Goal: Task Accomplishment & Management: Manage account settings

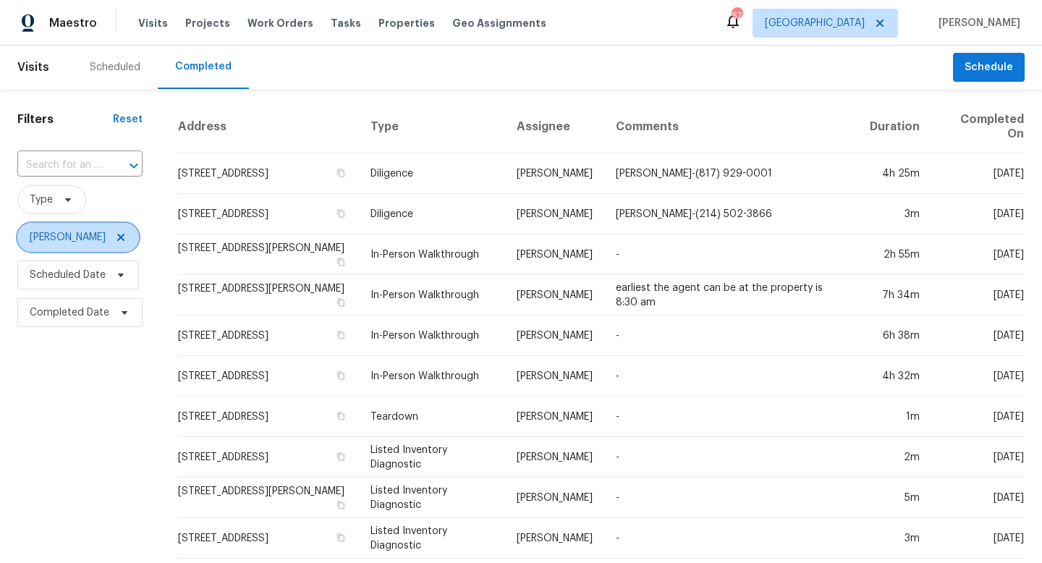
click at [117, 239] on icon at bounding box center [120, 237] width 7 height 7
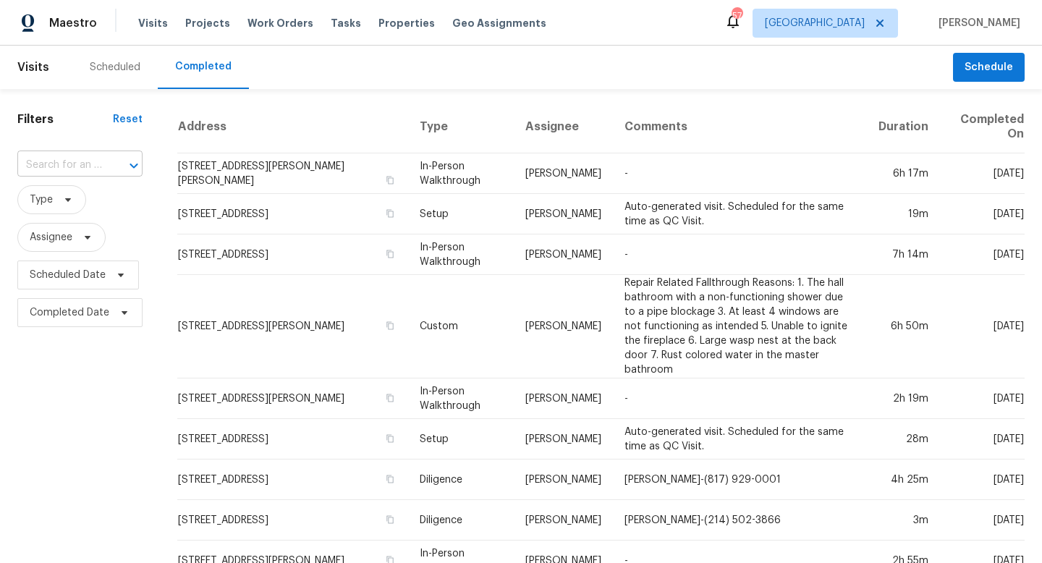
click at [69, 164] on input "text" at bounding box center [59, 165] width 85 height 22
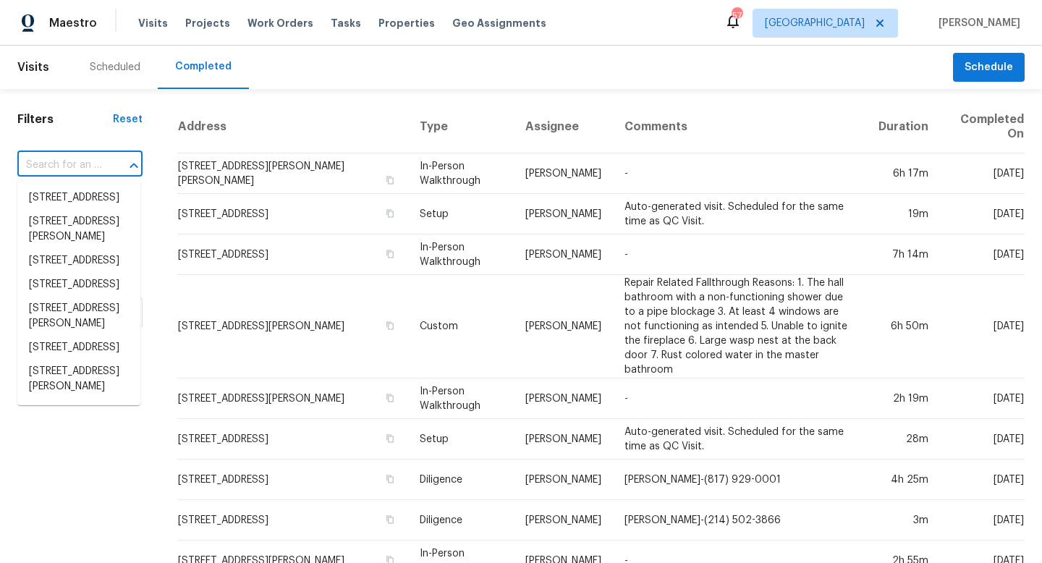
paste input "106 Willow Ln Burleson TX 76028"
type input "106 Willow Ln Burleson TX 76028"
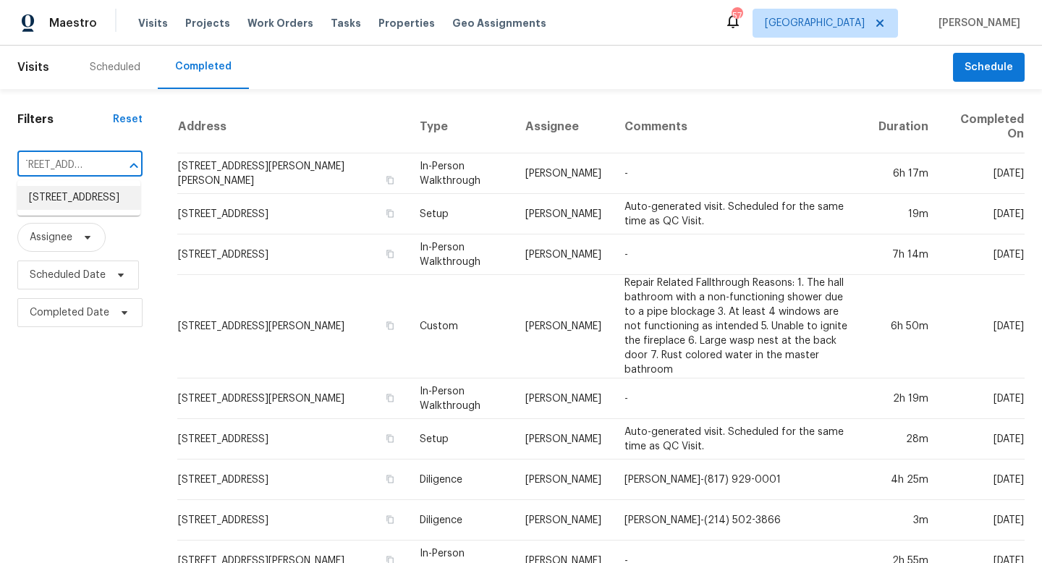
click at [59, 202] on li "106 Willow Ln, Burleson, TX 76028" at bounding box center [78, 198] width 123 height 24
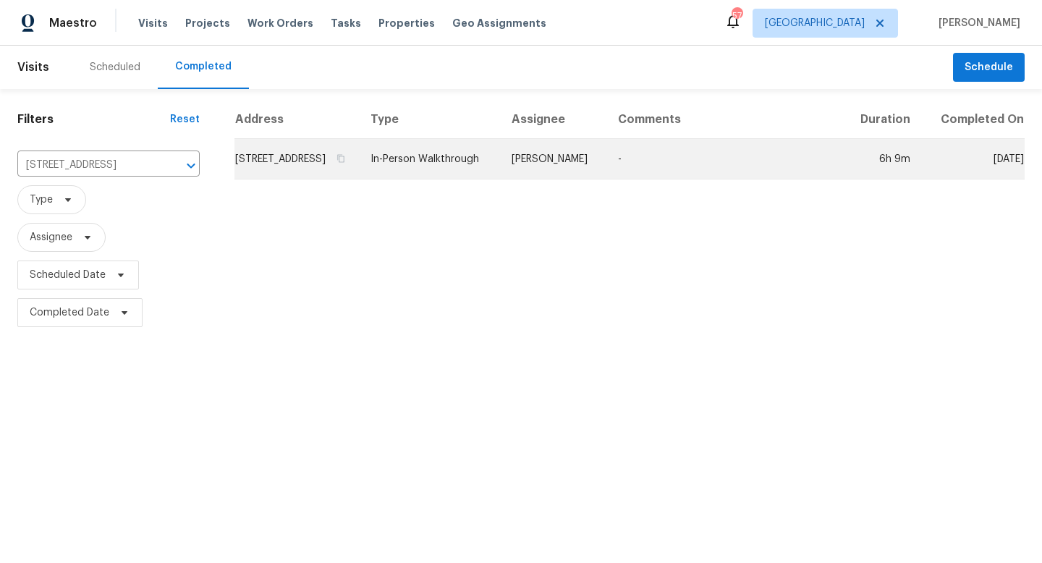
click at [499, 177] on td "In-Person Walkthrough" at bounding box center [429, 159] width 141 height 41
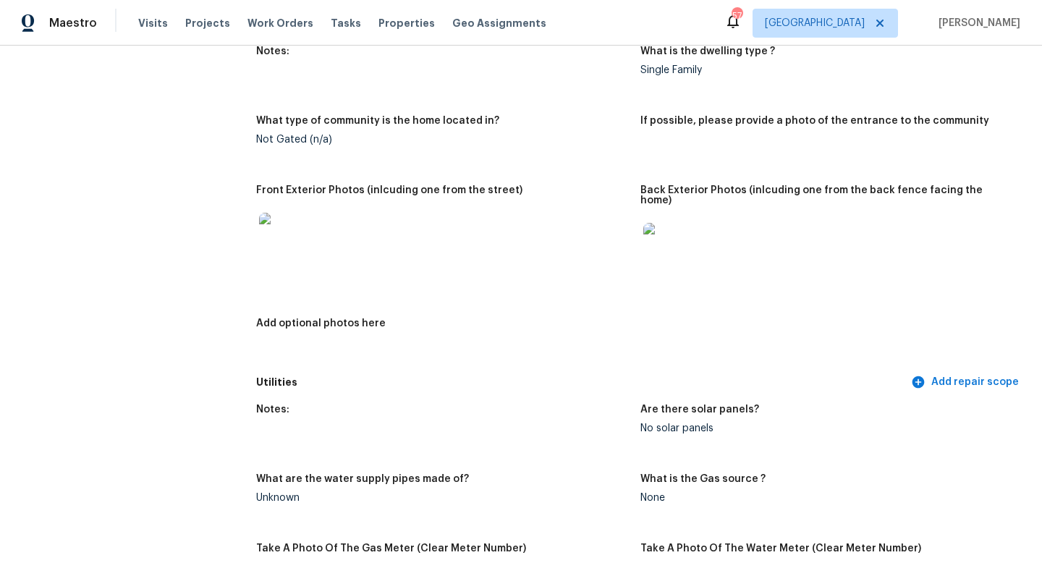
scroll to position [572, 0]
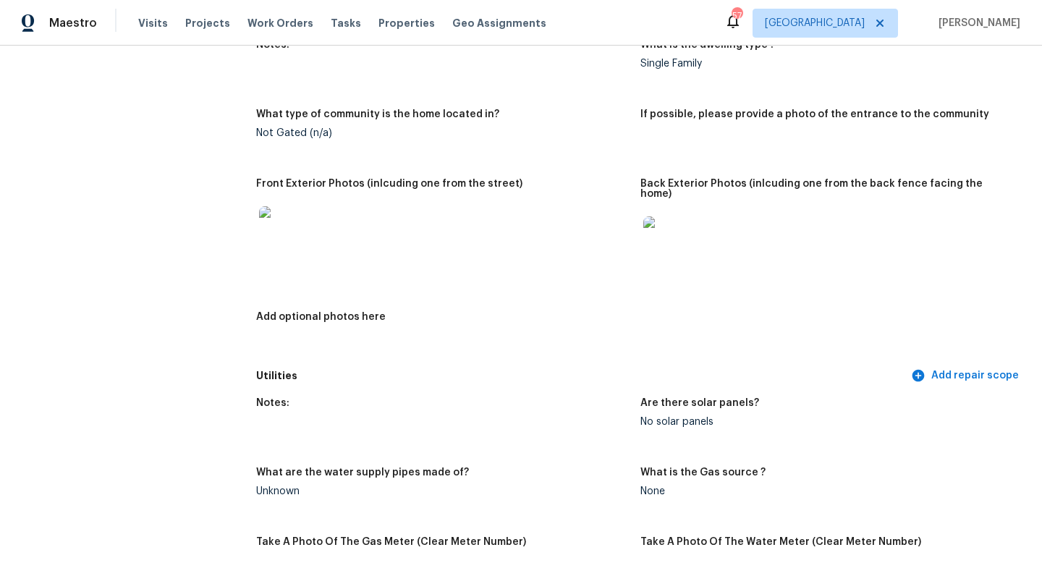
click at [287, 242] on img at bounding box center [282, 229] width 46 height 46
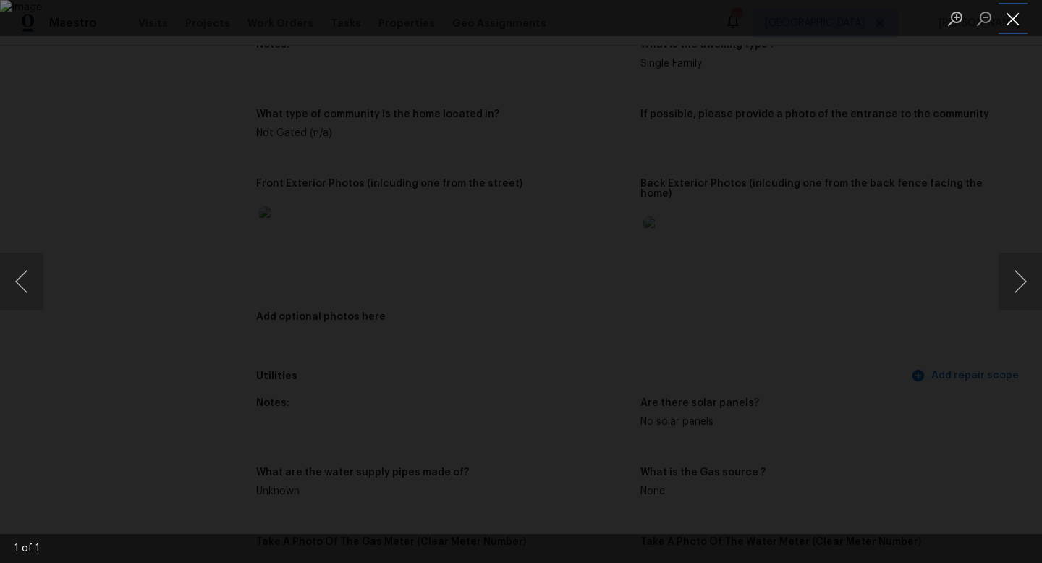
click at [1013, 21] on button "Close lightbox" at bounding box center [1012, 18] width 29 height 25
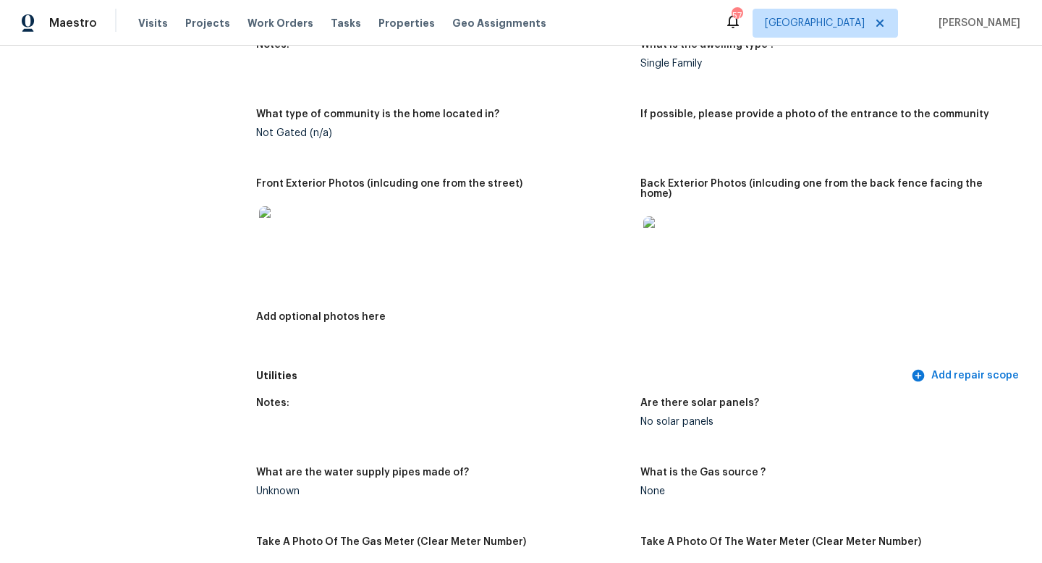
click at [661, 231] on img at bounding box center [666, 239] width 46 height 46
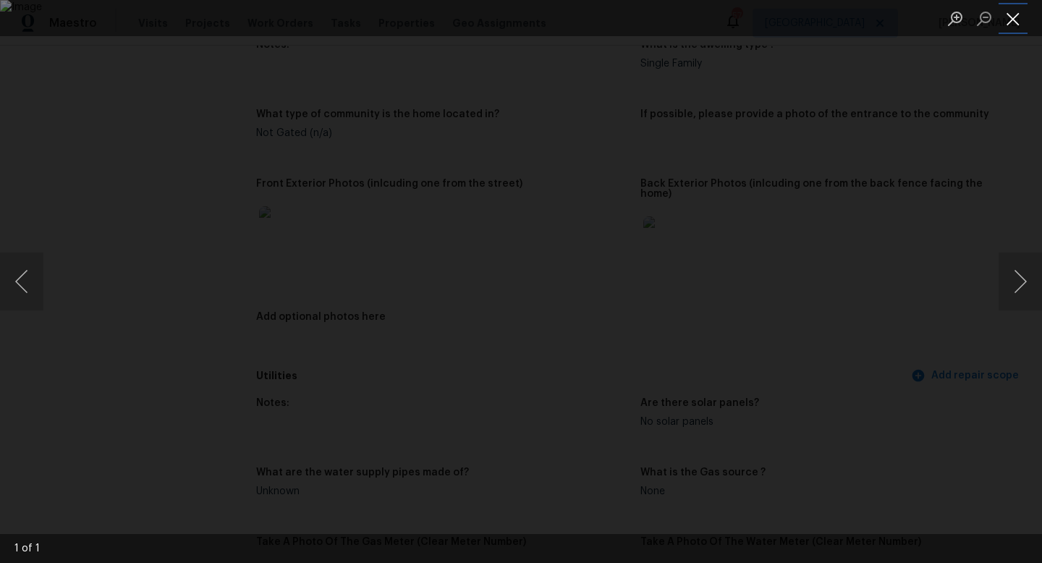
click at [1013, 22] on button "Close lightbox" at bounding box center [1012, 18] width 29 height 25
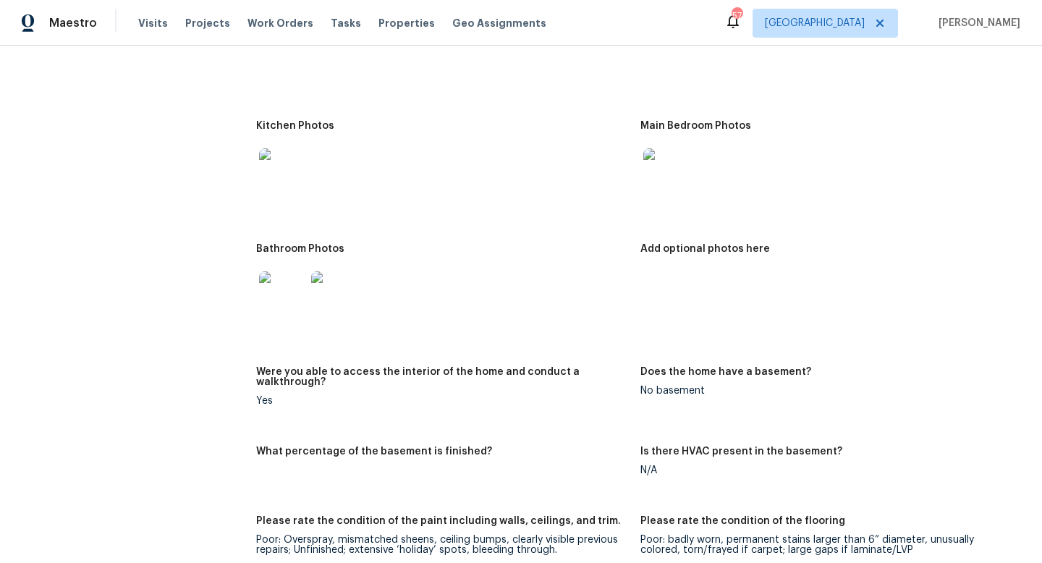
scroll to position [1549, 0]
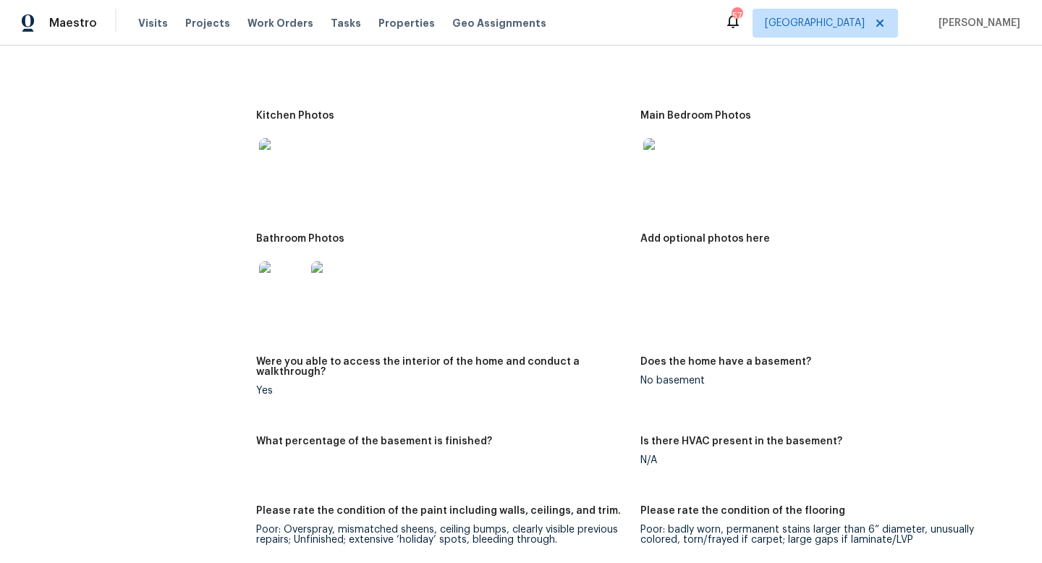
click at [279, 156] on img at bounding box center [282, 161] width 46 height 46
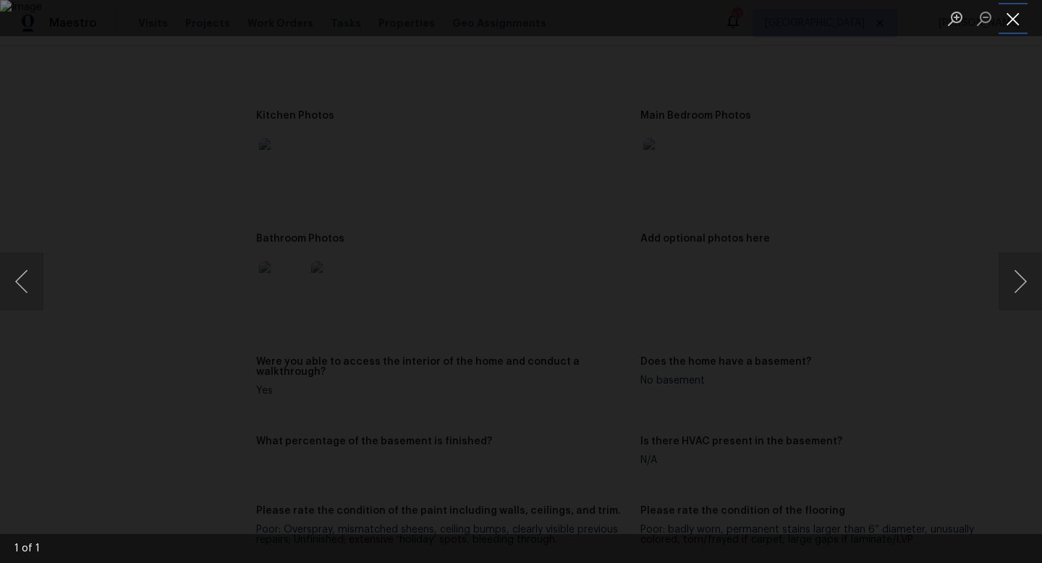
click at [1010, 20] on button "Close lightbox" at bounding box center [1012, 18] width 29 height 25
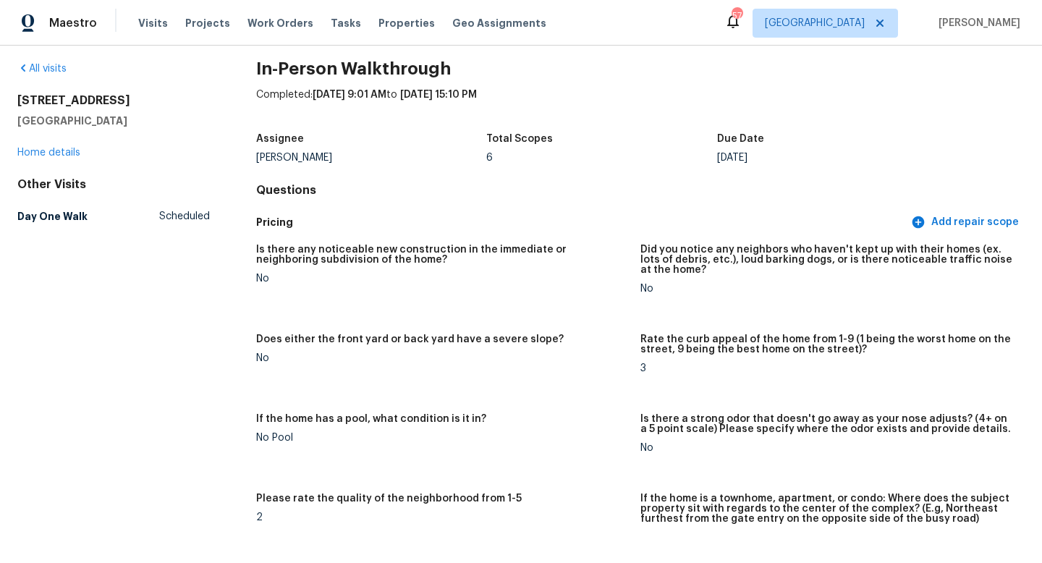
scroll to position [0, 0]
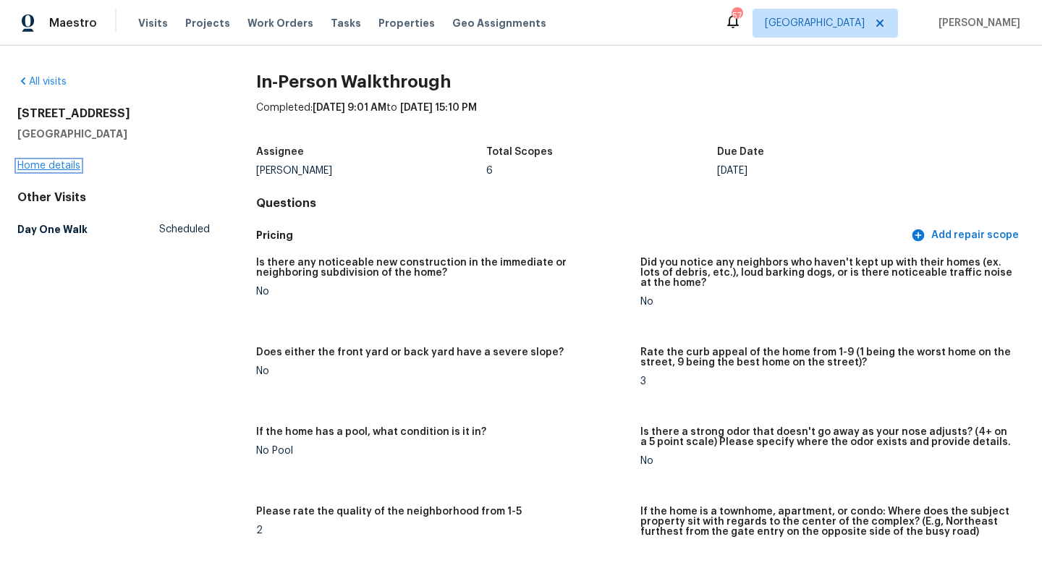
click at [54, 169] on link "Home details" at bounding box center [48, 166] width 63 height 10
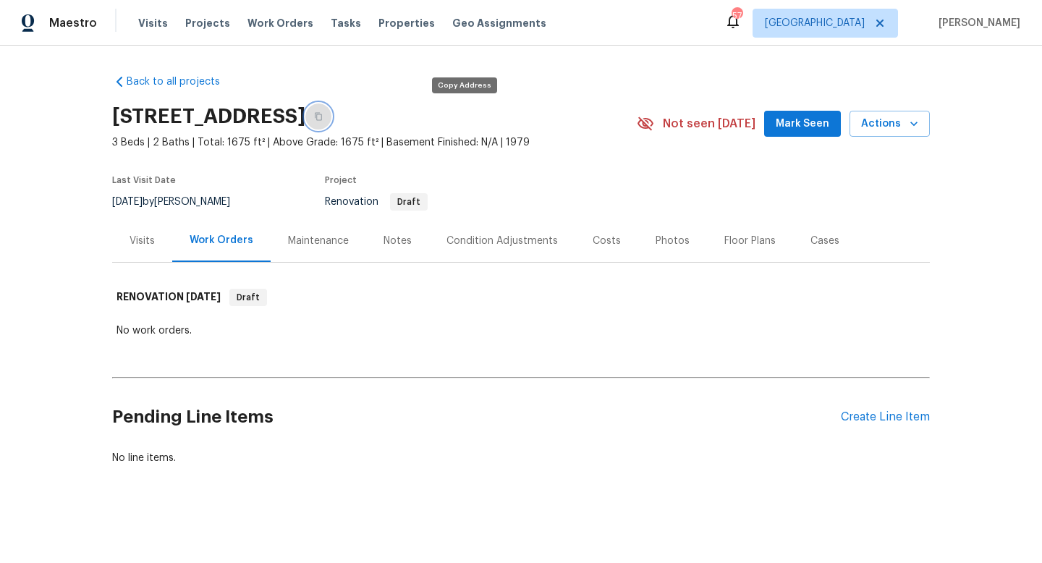
click at [322, 116] on icon "button" at bounding box center [318, 117] width 7 height 8
click at [145, 29] on span "Visits" at bounding box center [153, 23] width 30 height 14
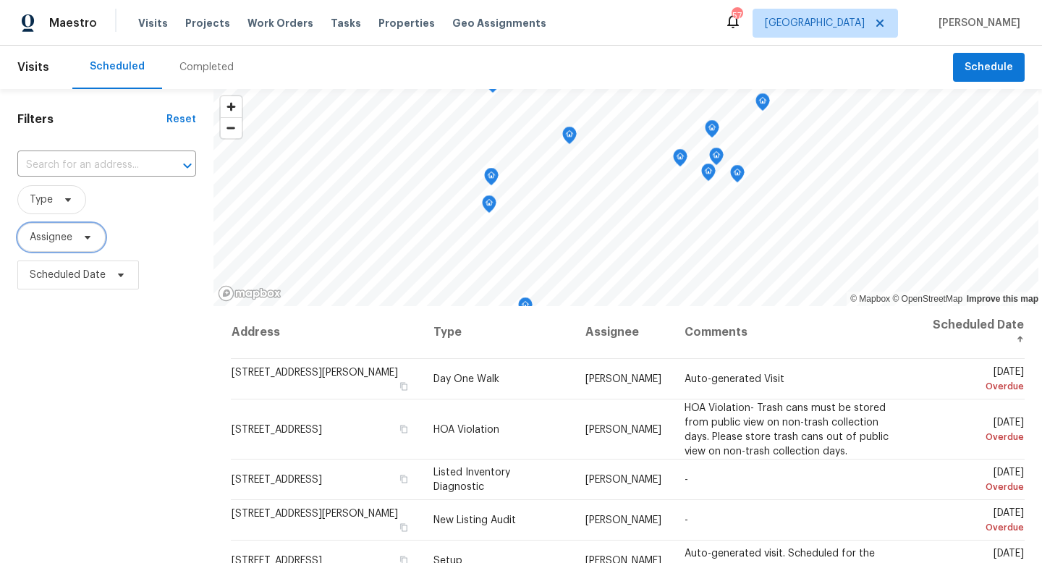
click at [67, 234] on span "Assignee" at bounding box center [51, 237] width 43 height 14
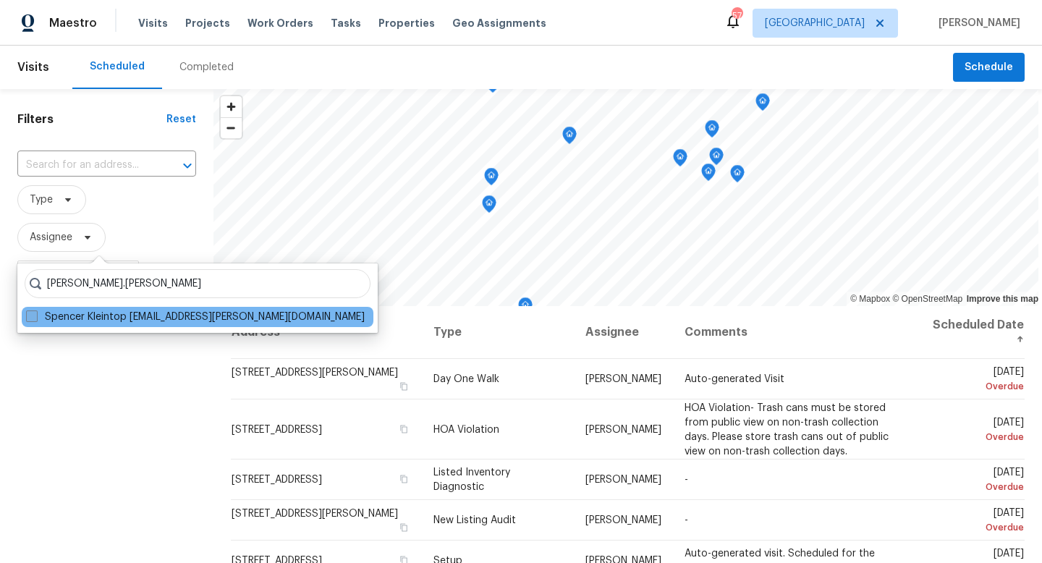
type input "spencer.kleintop"
click at [35, 318] on span at bounding box center [32, 316] width 12 height 12
click at [35, 318] on input "Spencer Kleintop spencer.kleintop@opendoor.com" at bounding box center [30, 314] width 9 height 9
checkbox input "true"
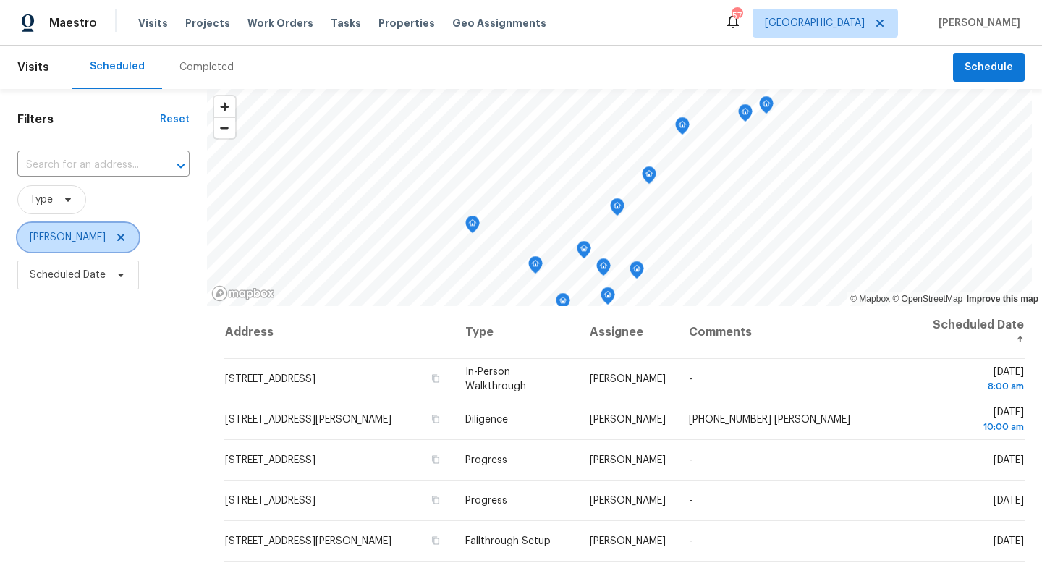
click at [127, 239] on icon at bounding box center [121, 238] width 12 height 12
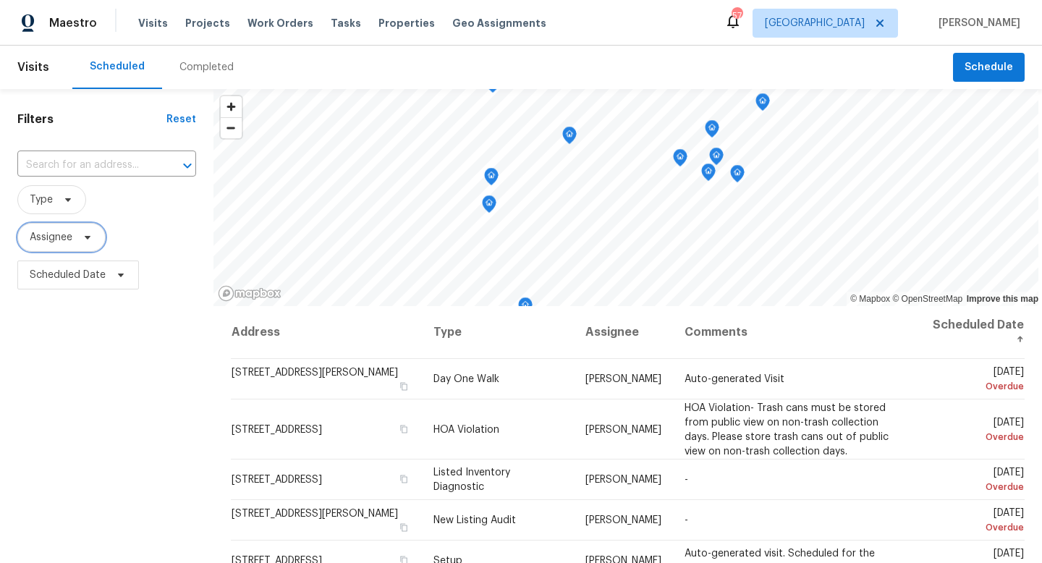
click at [80, 244] on span "Assignee" at bounding box center [61, 237] width 88 height 29
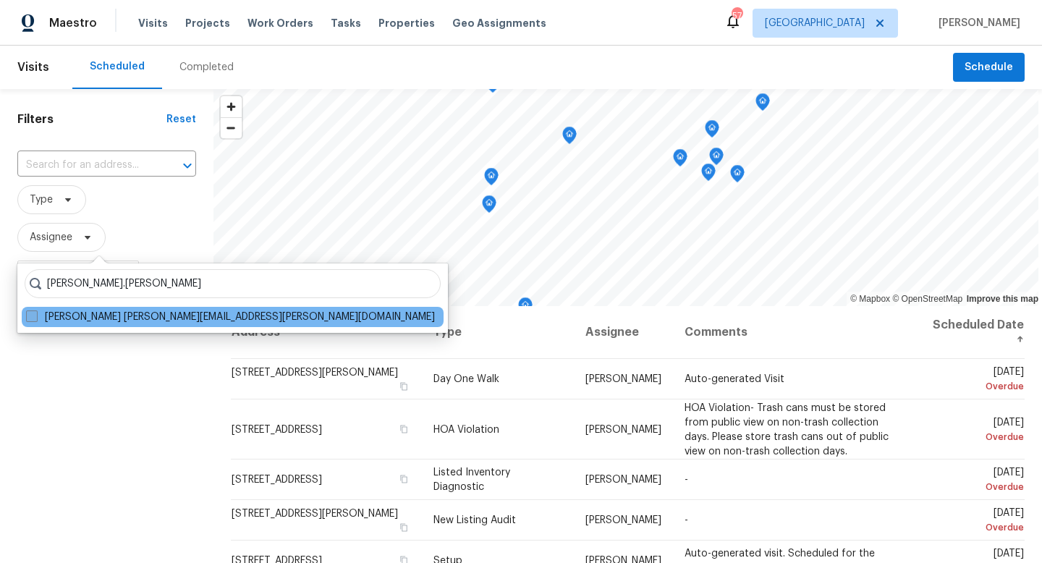
type input "andrew.kempka"
click at [34, 318] on span at bounding box center [32, 316] width 12 height 12
click at [34, 318] on input "Andrew Kempka andrew.kempka@opendoor.com" at bounding box center [30, 314] width 9 height 9
checkbox input "true"
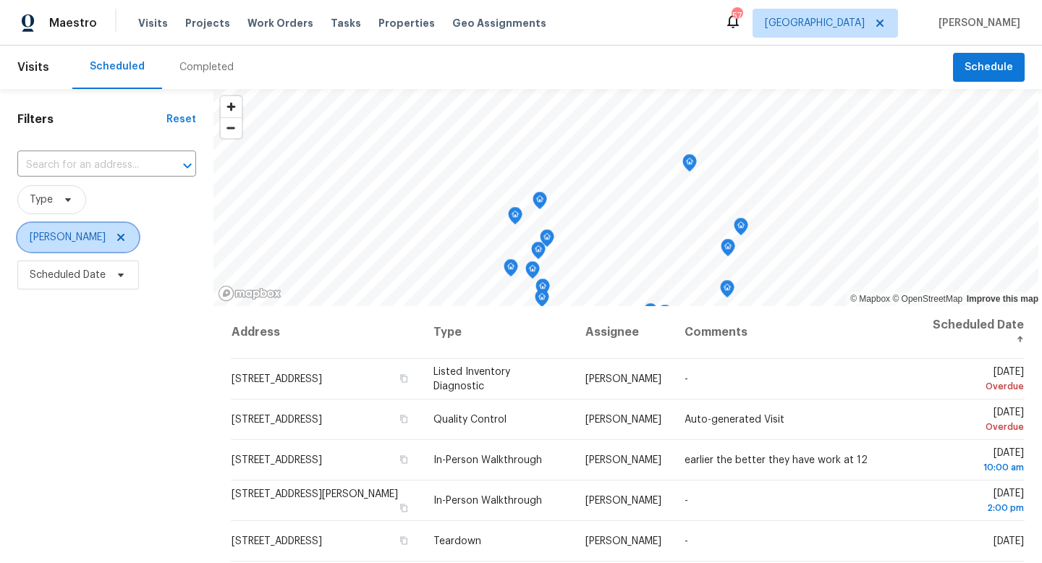
click at [122, 235] on icon at bounding box center [121, 238] width 12 height 12
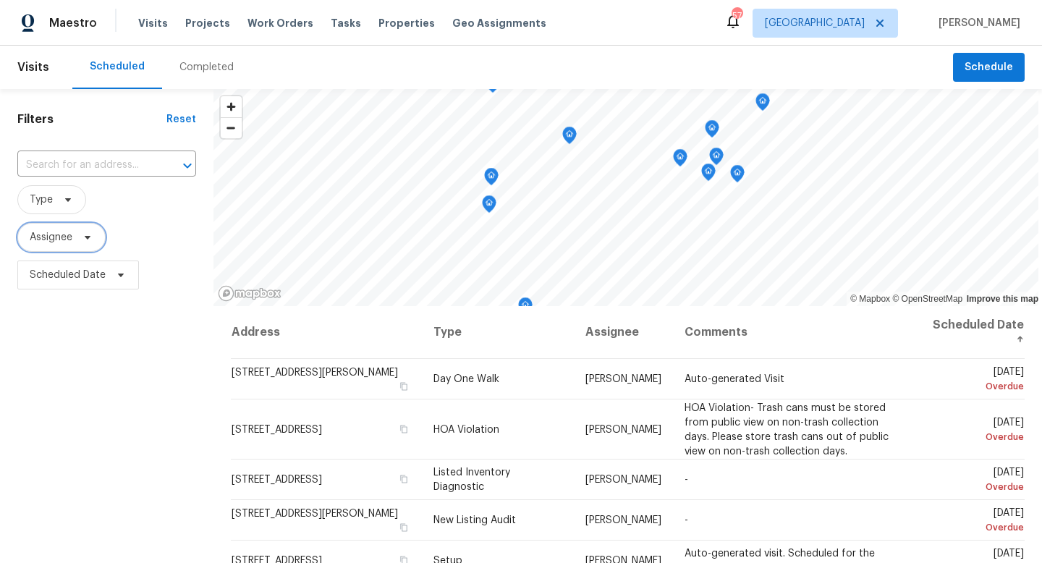
click at [90, 239] on icon at bounding box center [88, 238] width 12 height 12
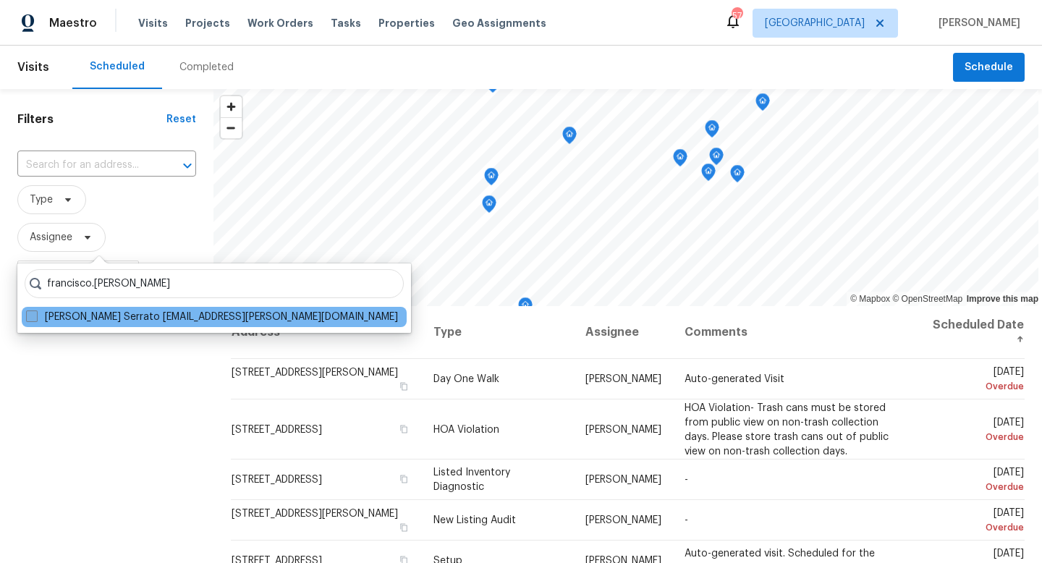
type input "francisco.serrato"
click at [33, 317] on span at bounding box center [32, 316] width 12 height 12
click at [33, 317] on input "Francisco Balcazar Serrato francisco.serrato@opendoor.com" at bounding box center [30, 314] width 9 height 9
checkbox input "true"
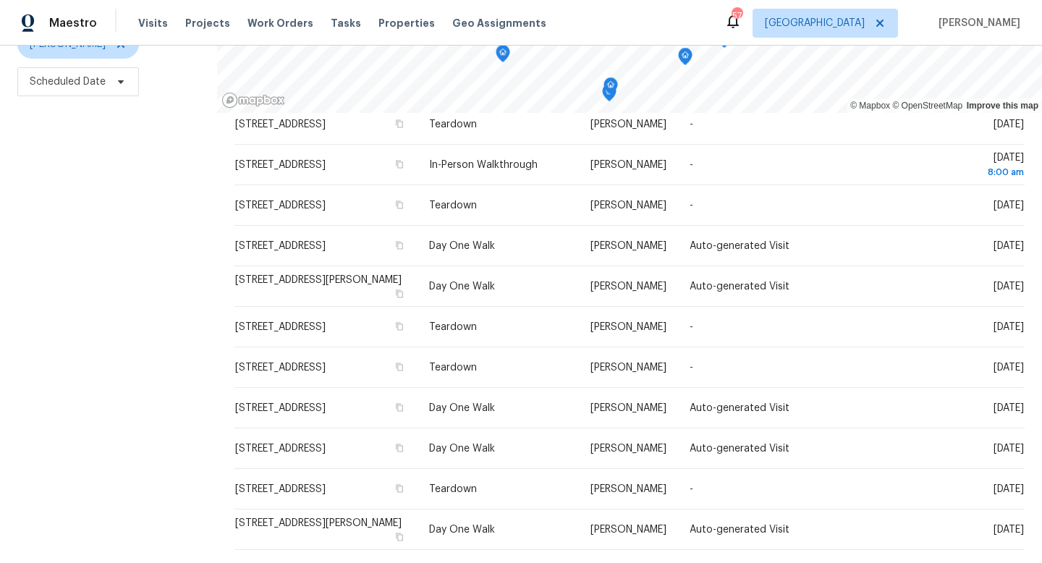
scroll to position [451, 0]
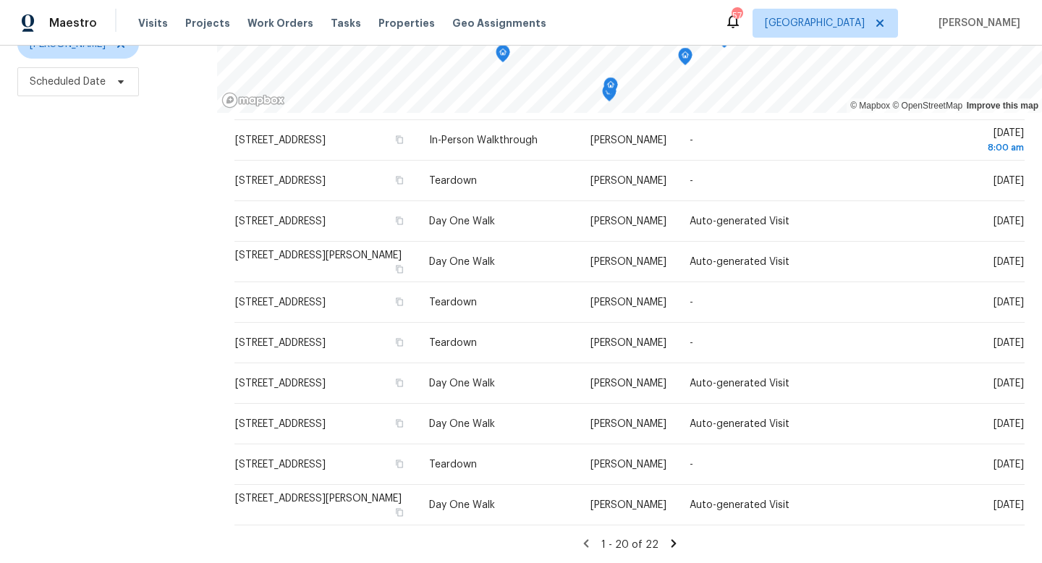
click at [671, 543] on icon at bounding box center [673, 543] width 5 height 8
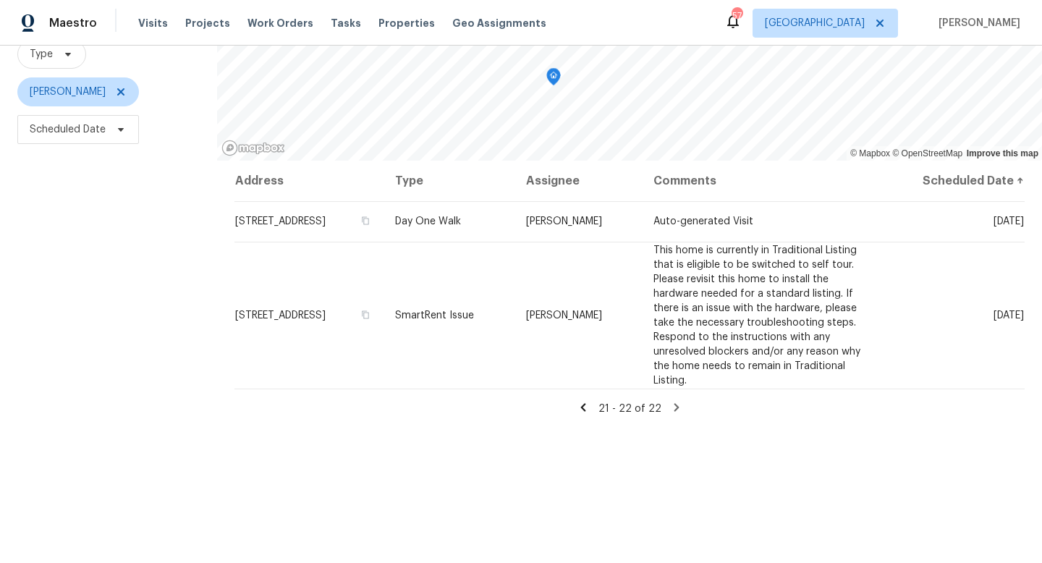
scroll to position [193, 0]
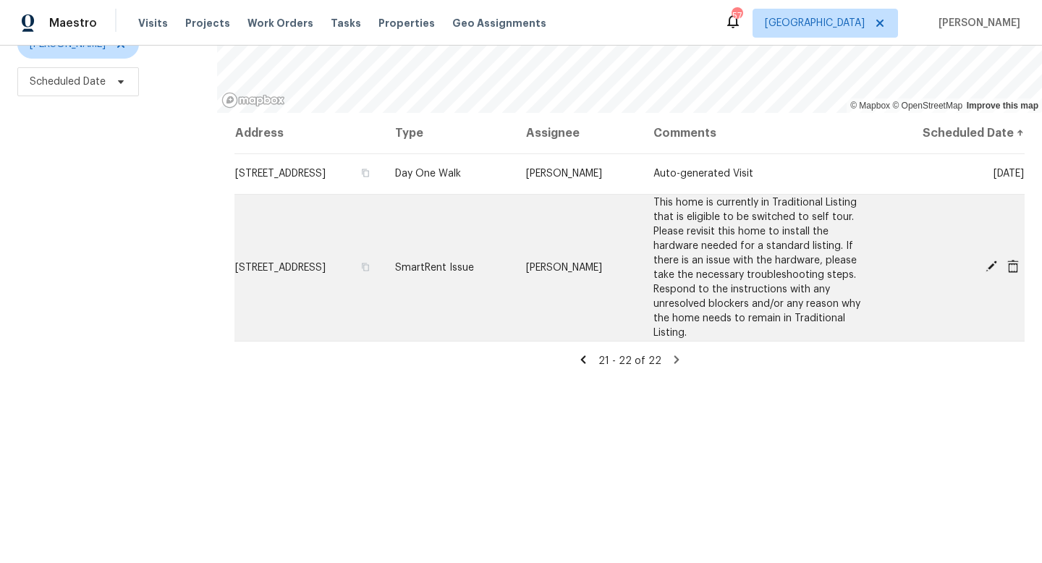
click at [1014, 266] on icon at bounding box center [1013, 266] width 12 height 13
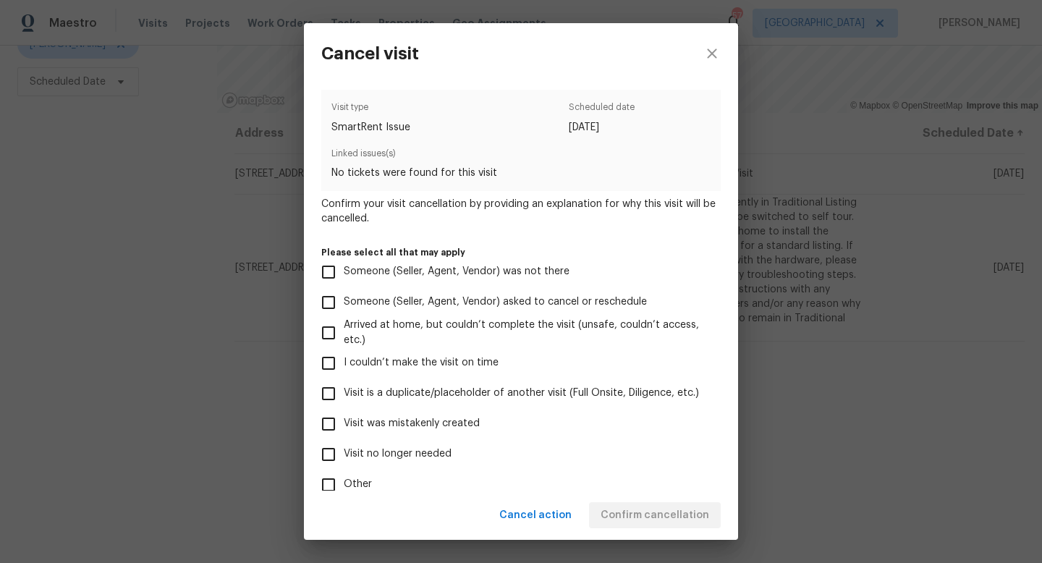
scroll to position [85, 0]
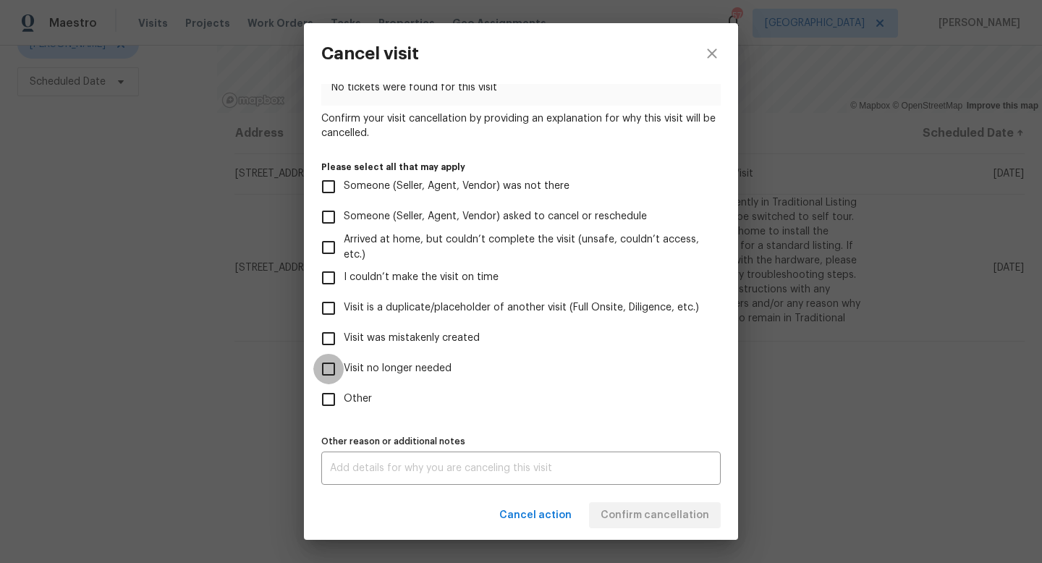
click at [328, 369] on input "Visit no longer needed" at bounding box center [328, 369] width 30 height 30
checkbox input "true"
click at [401, 464] on textarea at bounding box center [521, 468] width 382 height 10
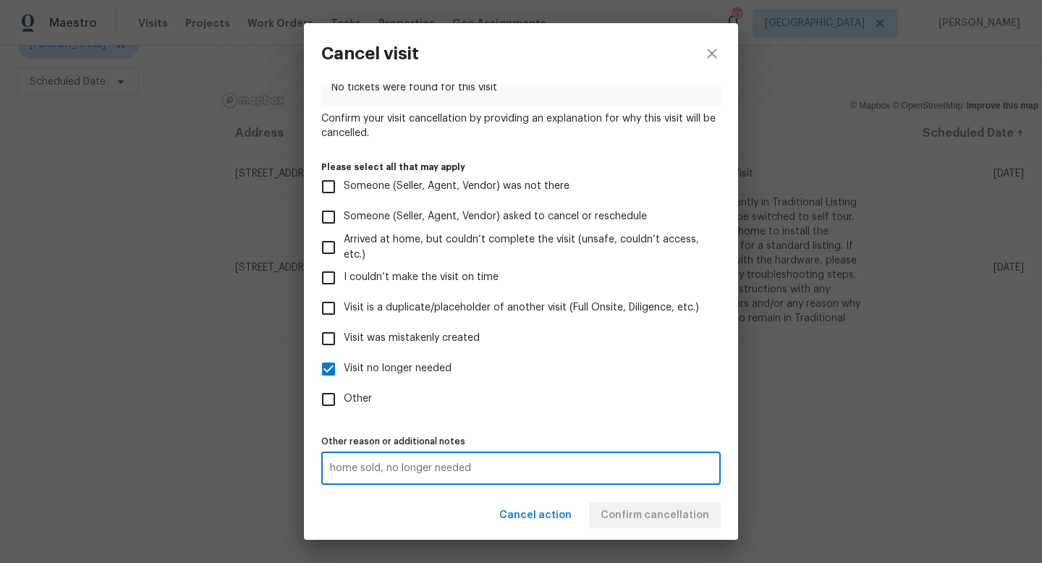
type textarea "home sold, no longer needed"
click at [613, 438] on label "Other reason or additional notes" at bounding box center [520, 441] width 399 height 9
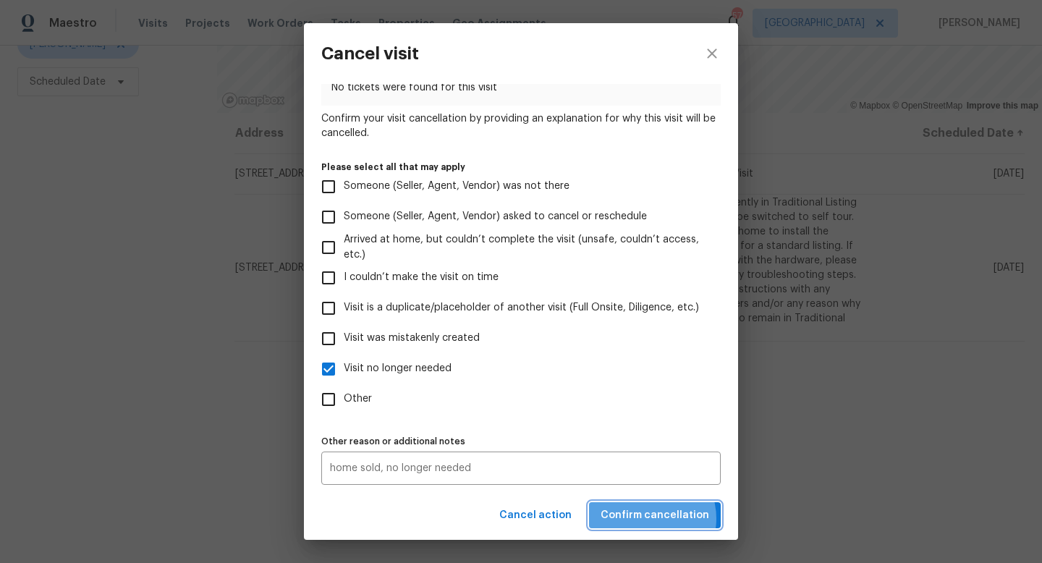
click at [650, 518] on span "Confirm cancellation" at bounding box center [655, 515] width 109 height 18
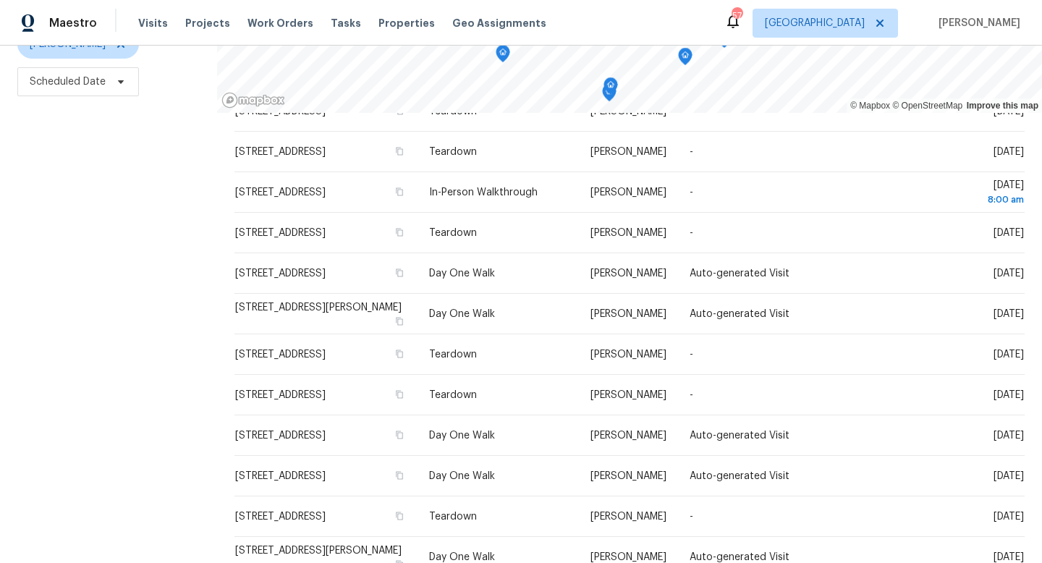
scroll to position [0, 0]
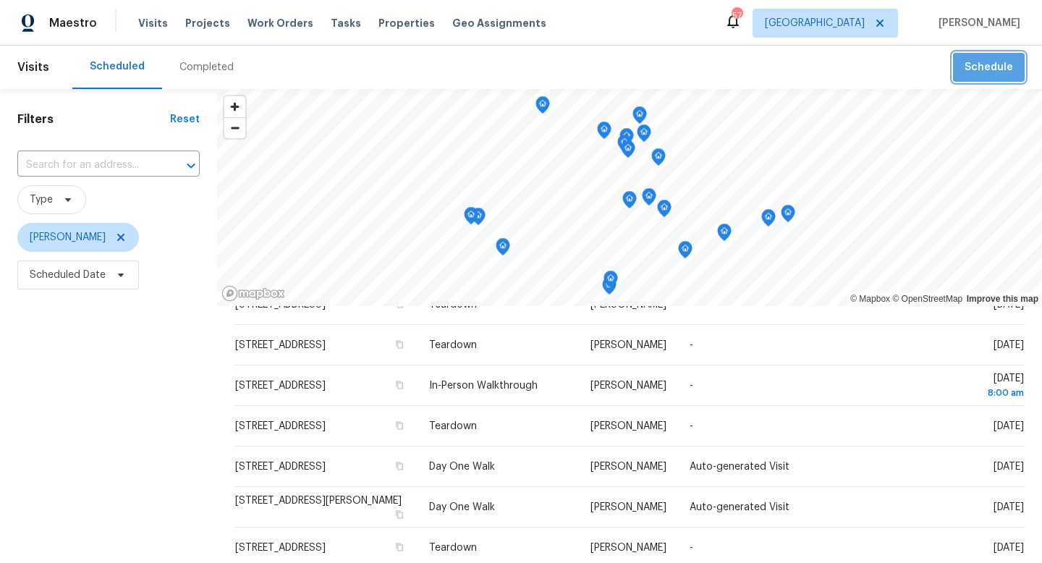
click at [992, 72] on span "Schedule" at bounding box center [988, 68] width 48 height 18
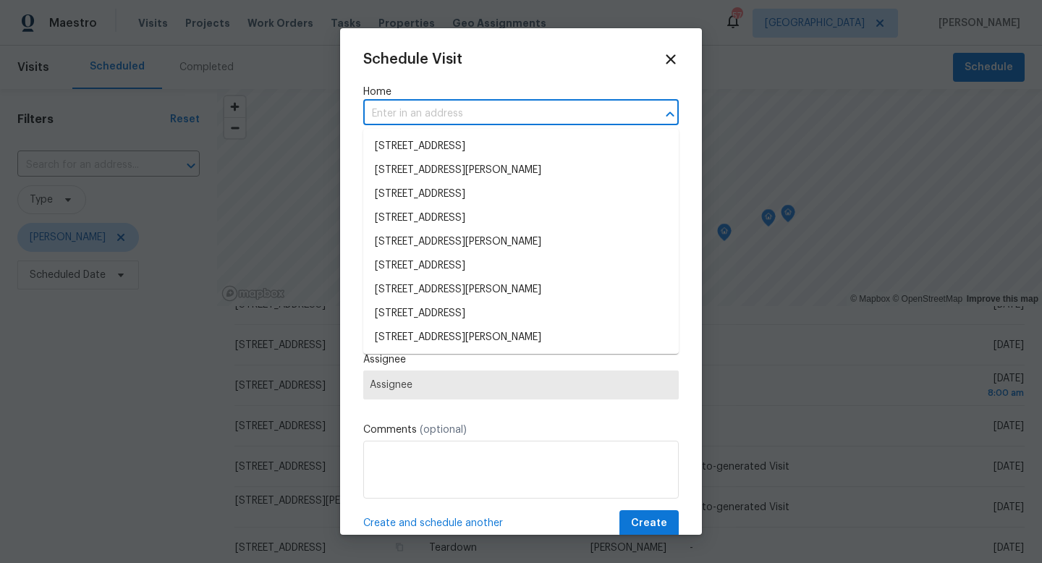
click at [463, 109] on input "text" at bounding box center [500, 114] width 275 height 22
paste input "570 Olive Branch Rd Brock TX 76087"
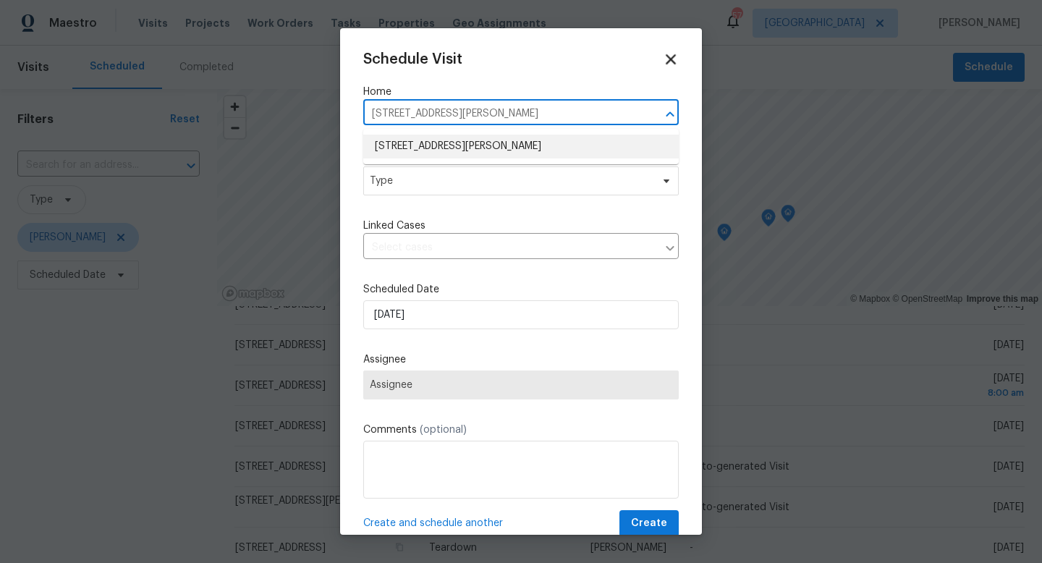
type input "570 Olive Branch Rd Brock TX 76087"
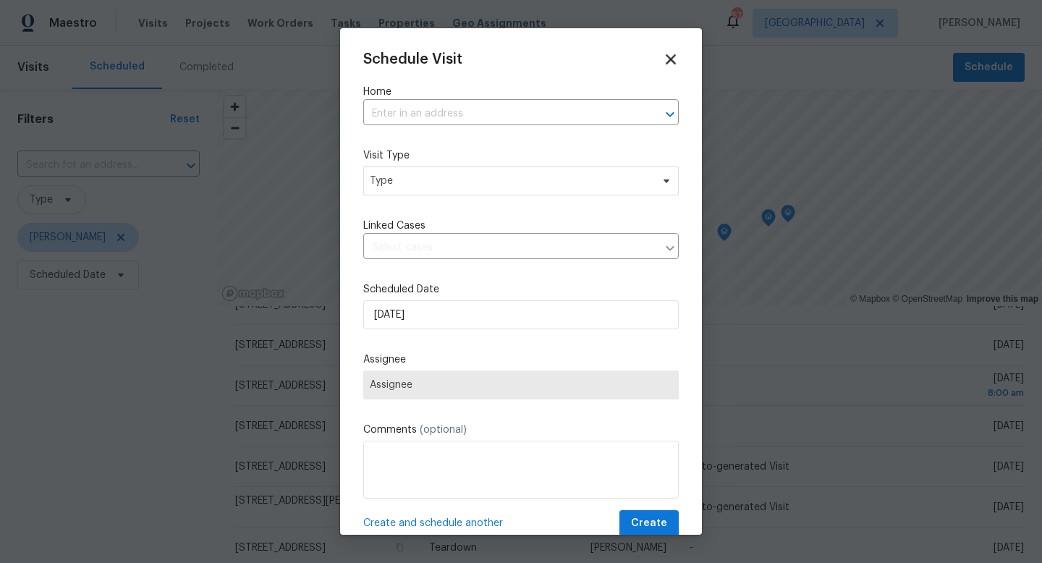
click at [671, 56] on icon at bounding box center [670, 59] width 17 height 17
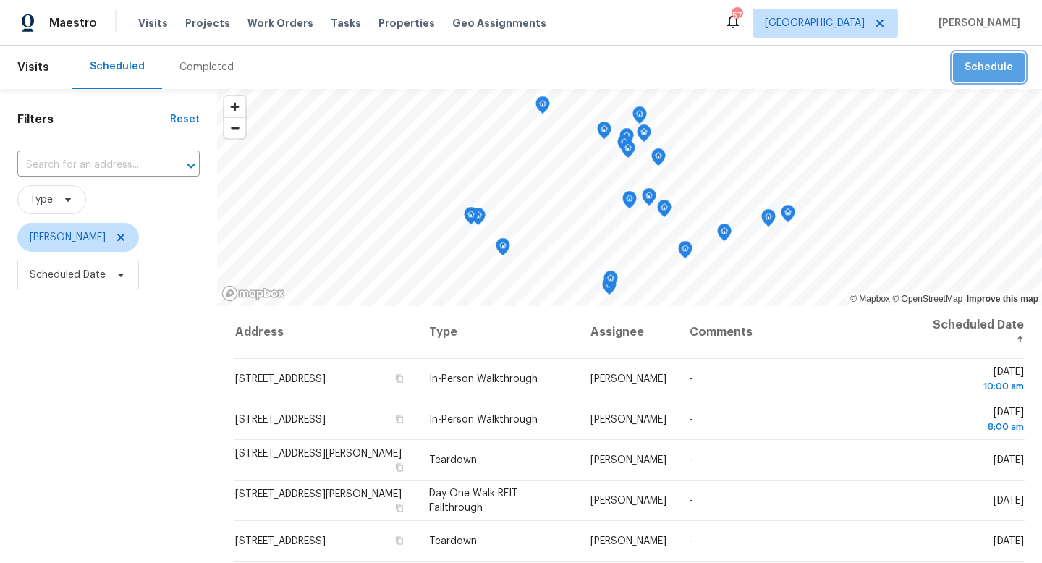
click at [991, 64] on span "Schedule" at bounding box center [988, 68] width 48 height 18
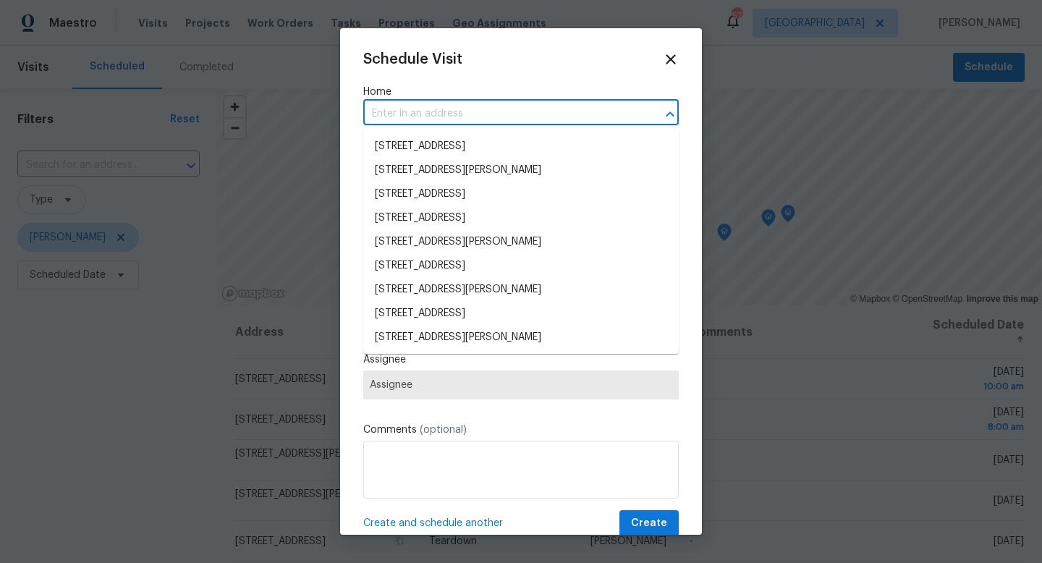
click at [459, 113] on input "text" at bounding box center [500, 114] width 275 height 22
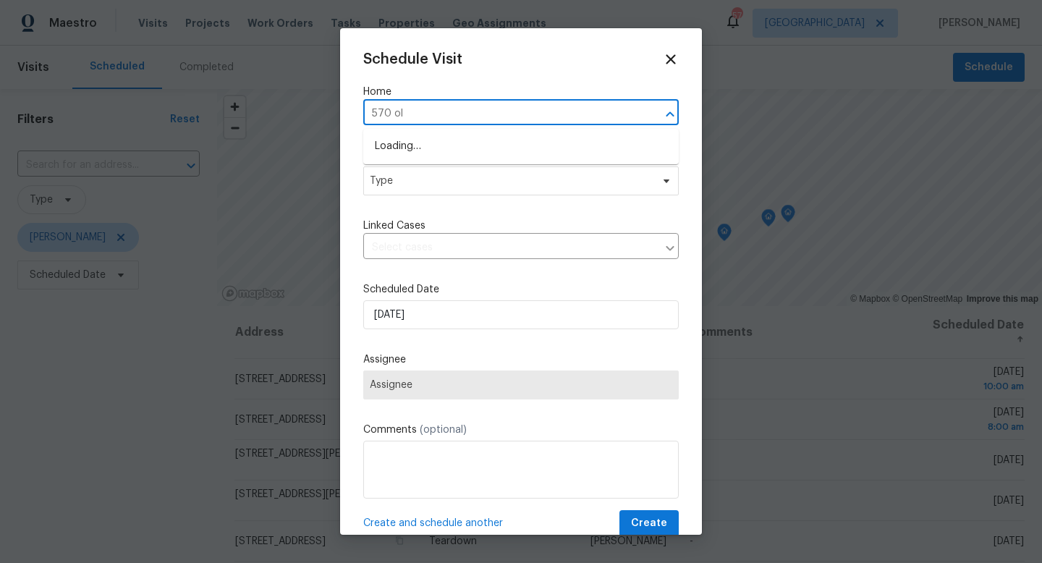
type input "570 oli"
click at [453, 144] on li "570 Olive Branch Rd, Brock, TX 76087" at bounding box center [520, 147] width 315 height 24
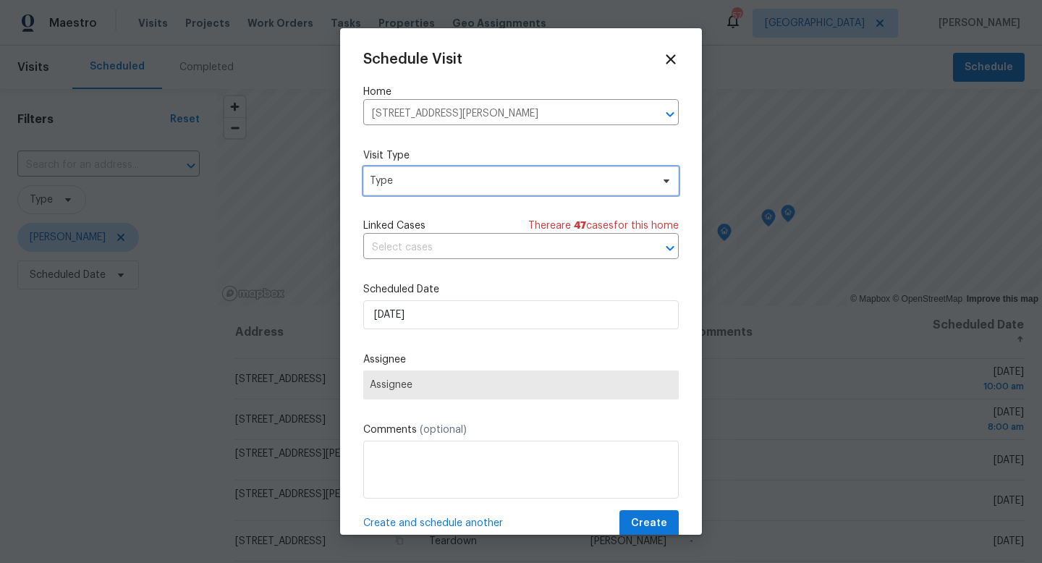
click at [445, 189] on span "Type" at bounding box center [520, 180] width 315 height 29
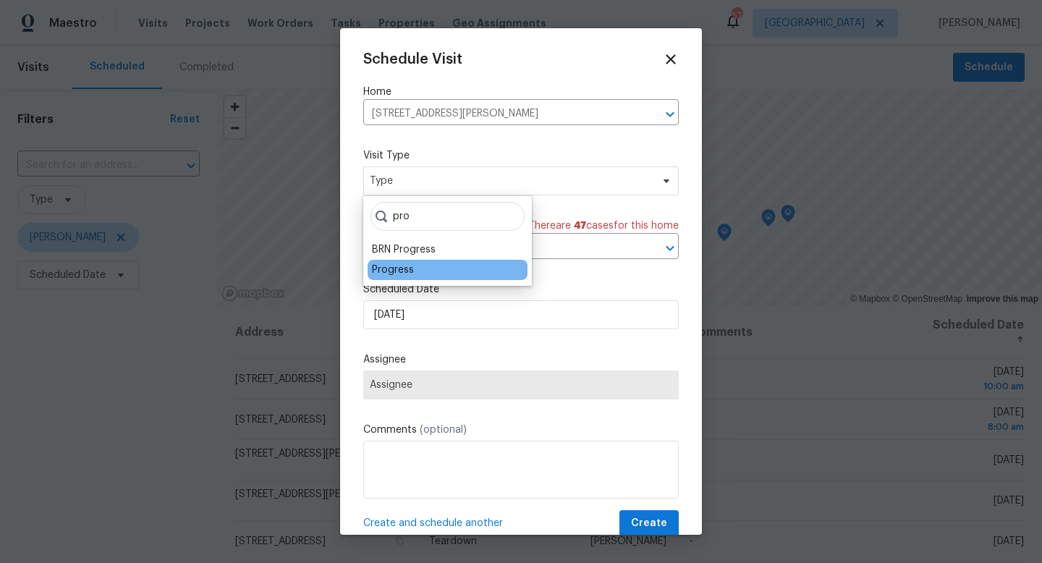
type input "pro"
click at [402, 274] on div "Progress" at bounding box center [393, 270] width 42 height 14
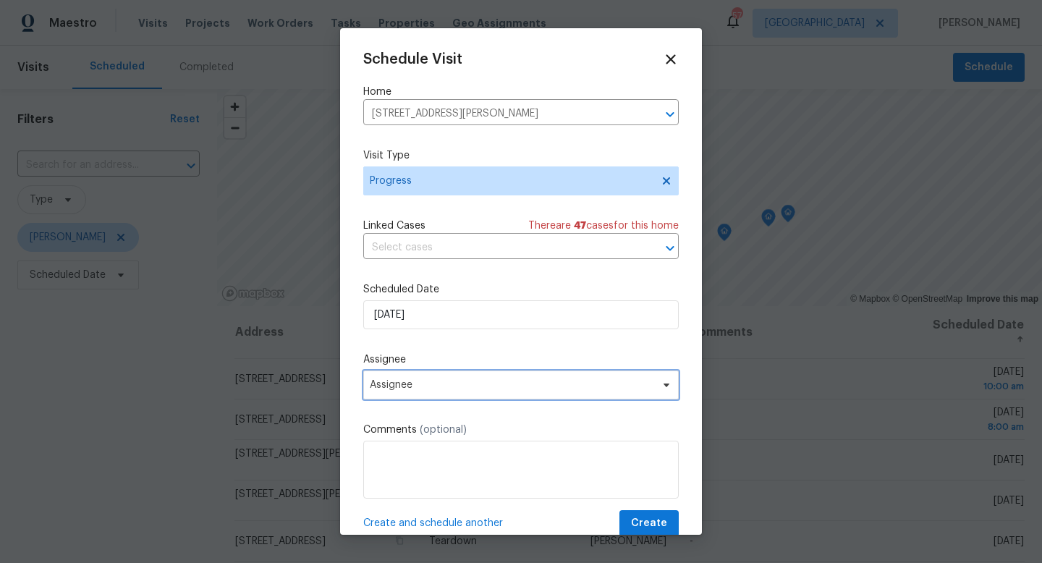
click at [406, 388] on span "Assignee" at bounding box center [512, 385] width 284 height 12
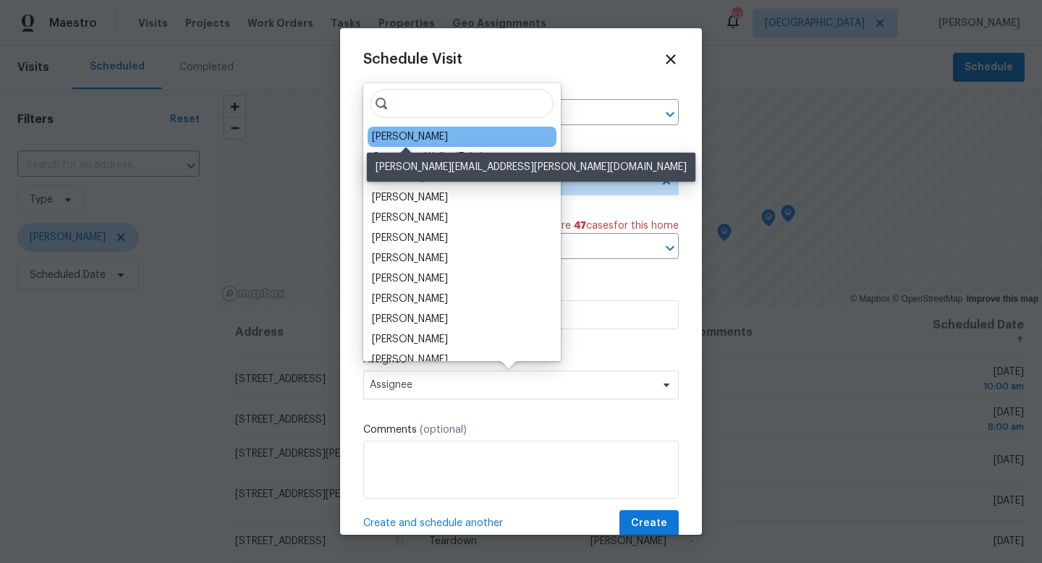
click at [405, 138] on div "[PERSON_NAME]" at bounding box center [410, 137] width 76 height 14
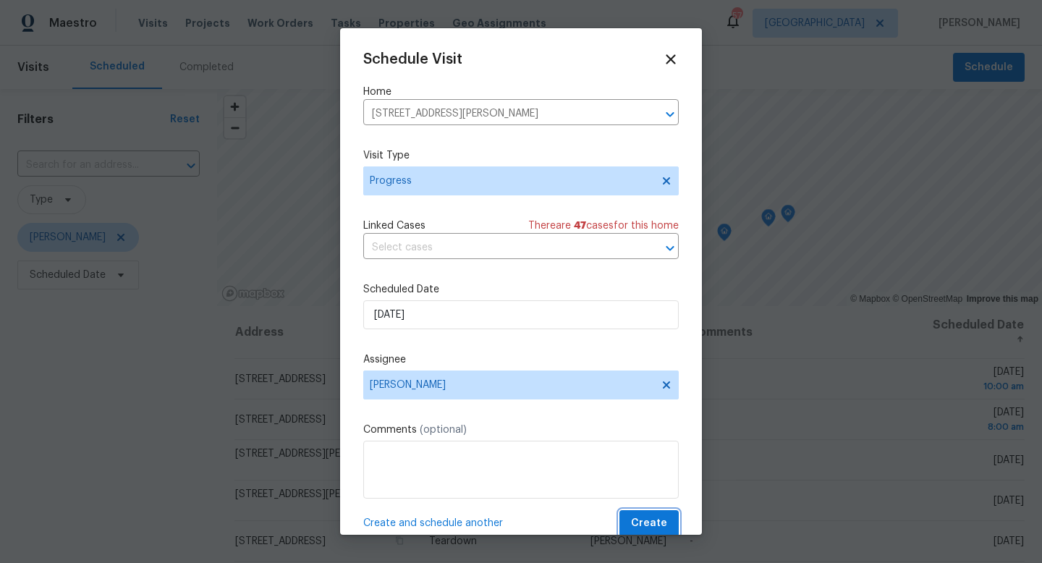
click at [648, 522] on span "Create" at bounding box center [649, 523] width 36 height 18
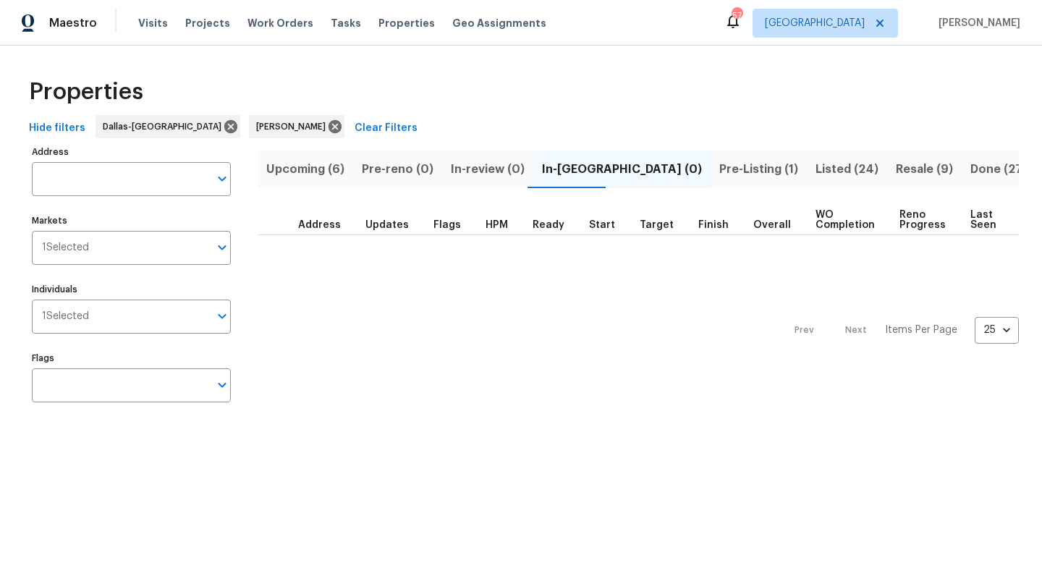
click at [896, 169] on span "Resale (9)" at bounding box center [924, 169] width 57 height 20
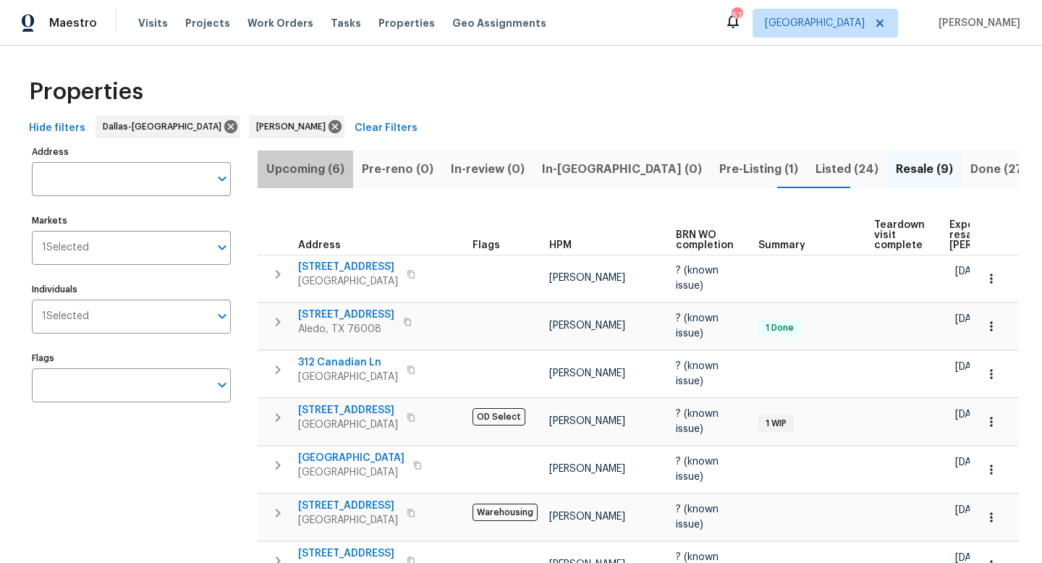
click at [325, 173] on span "Upcoming (6)" at bounding box center [305, 169] width 78 height 20
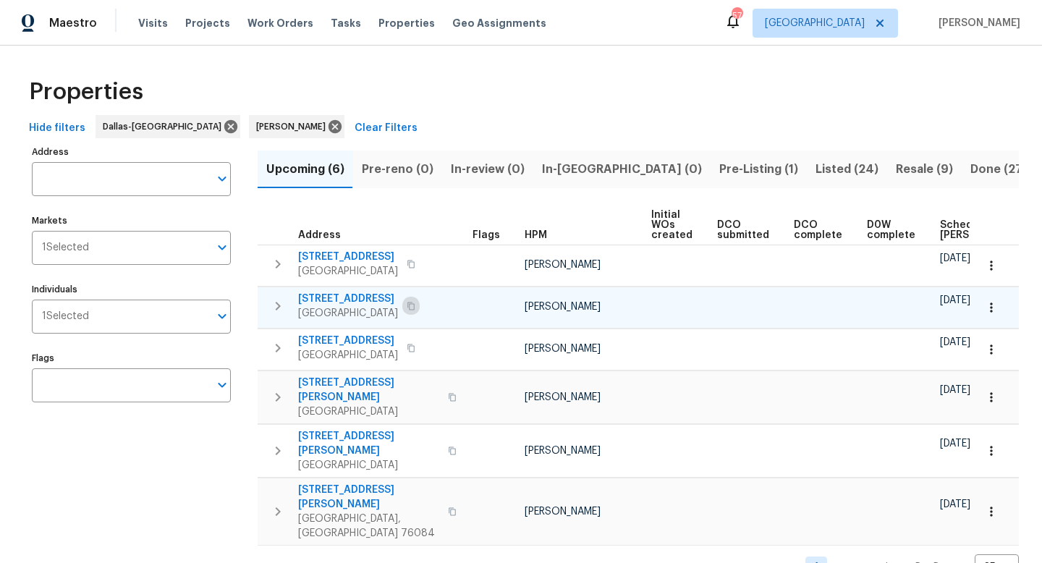
click at [407, 303] on icon "button" at bounding box center [410, 306] width 7 height 8
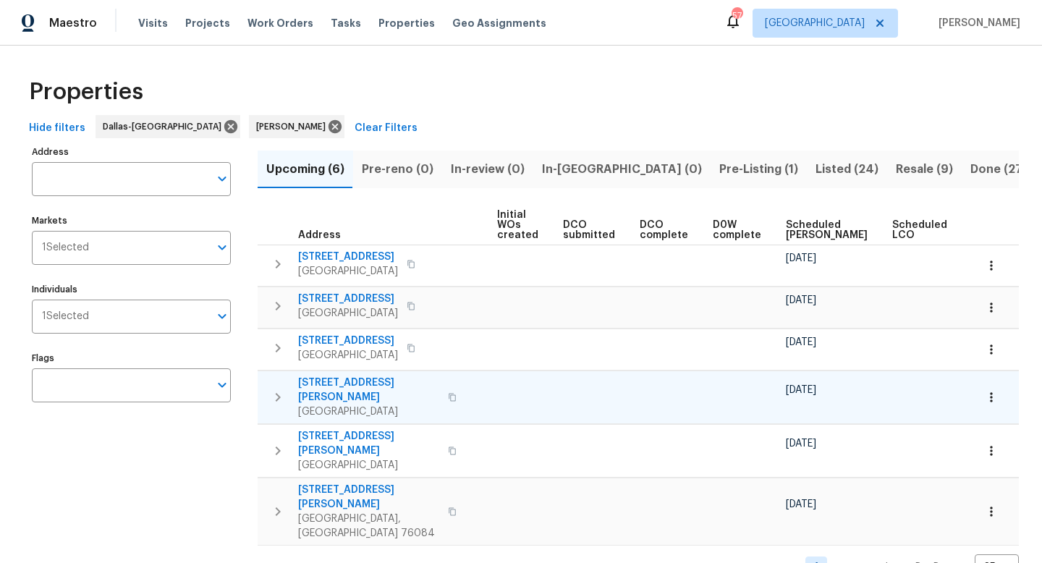
scroll to position [0, 159]
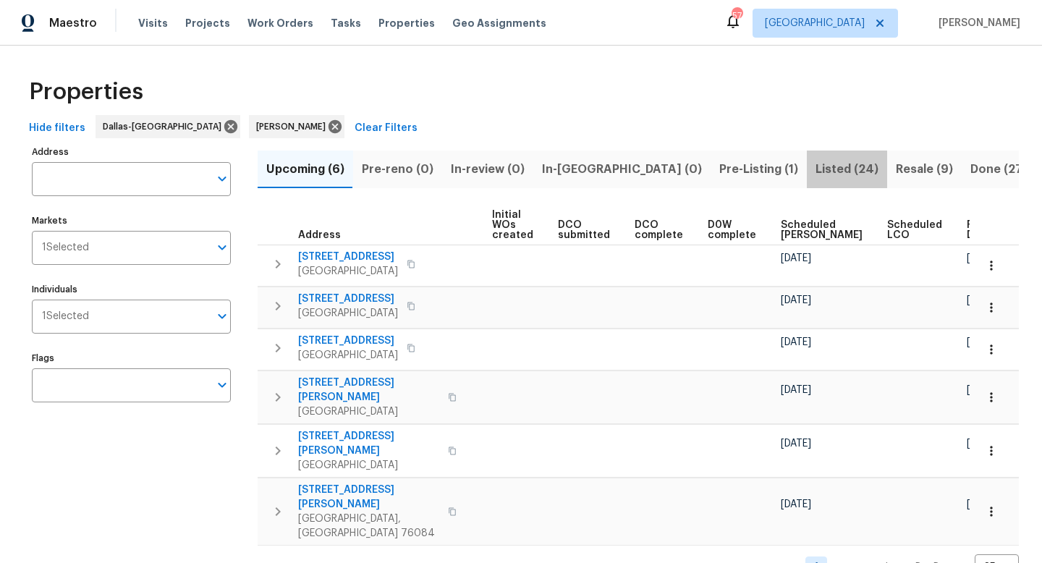
click at [815, 166] on span "Listed (24)" at bounding box center [846, 169] width 63 height 20
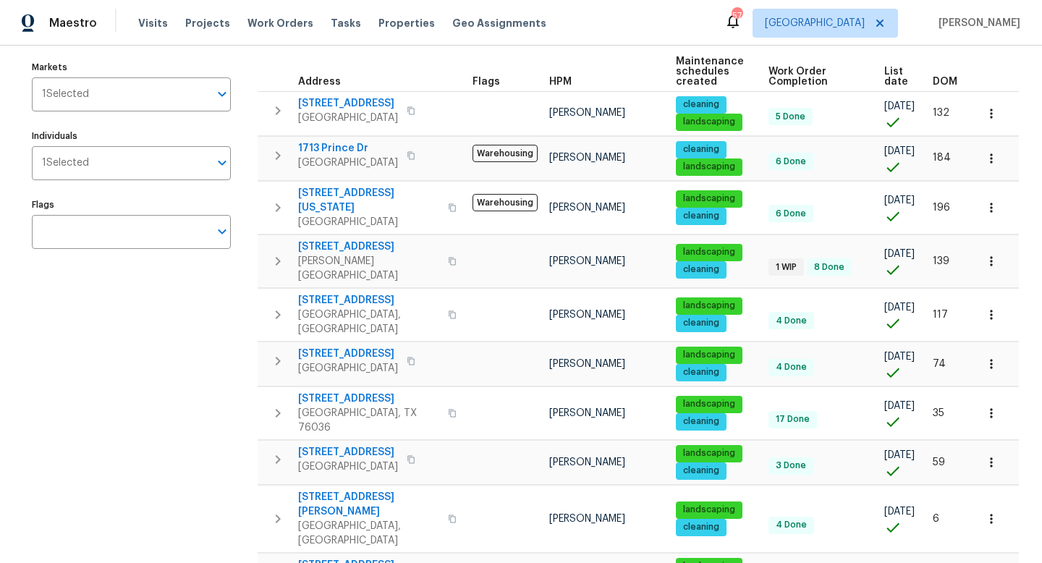
scroll to position [147, 0]
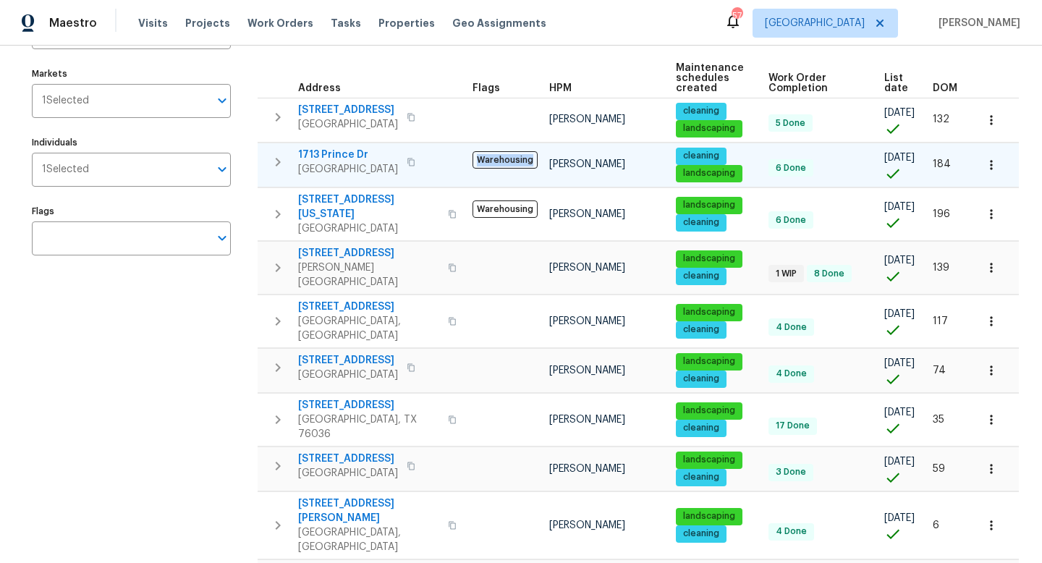
drag, startPoint x: 477, startPoint y: 159, endPoint x: 530, endPoint y: 158, distance: 52.8
click at [530, 159] on span "Warehousing" at bounding box center [504, 159] width 65 height 17
click at [503, 164] on span "Warehousing" at bounding box center [504, 159] width 65 height 17
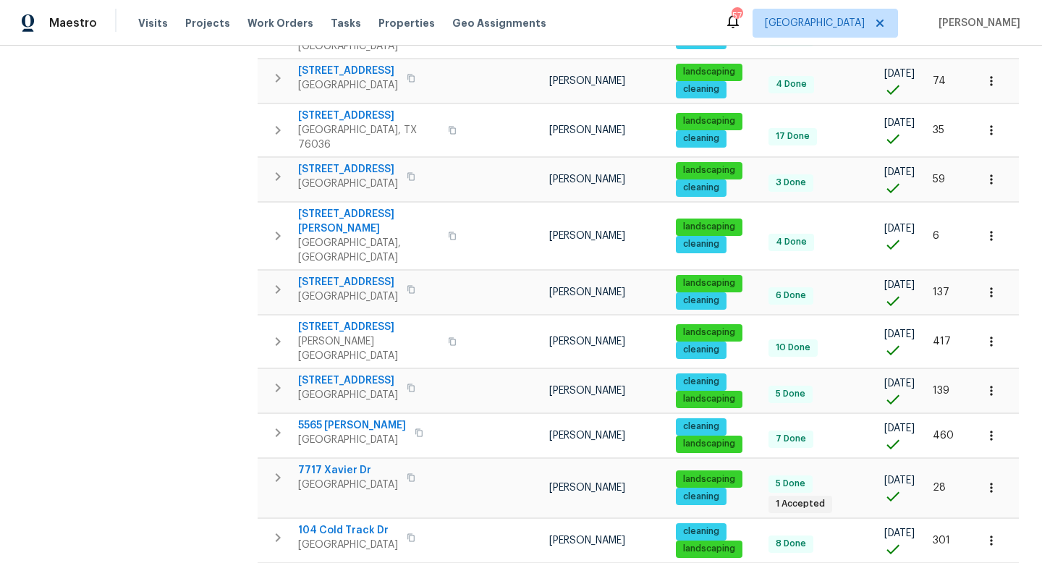
scroll to position [438, 0]
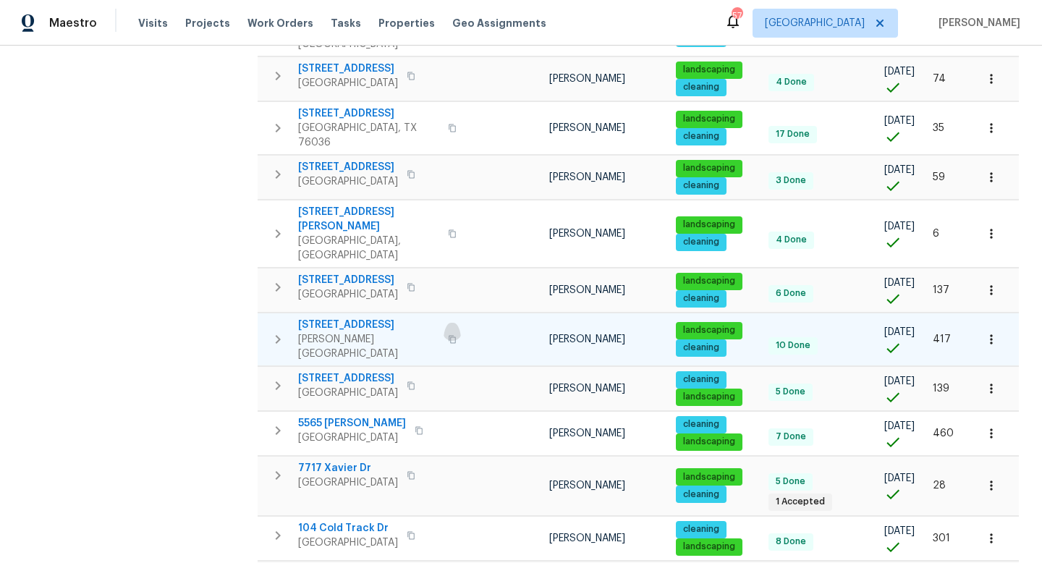
click at [448, 335] on icon "button" at bounding box center [452, 339] width 9 height 9
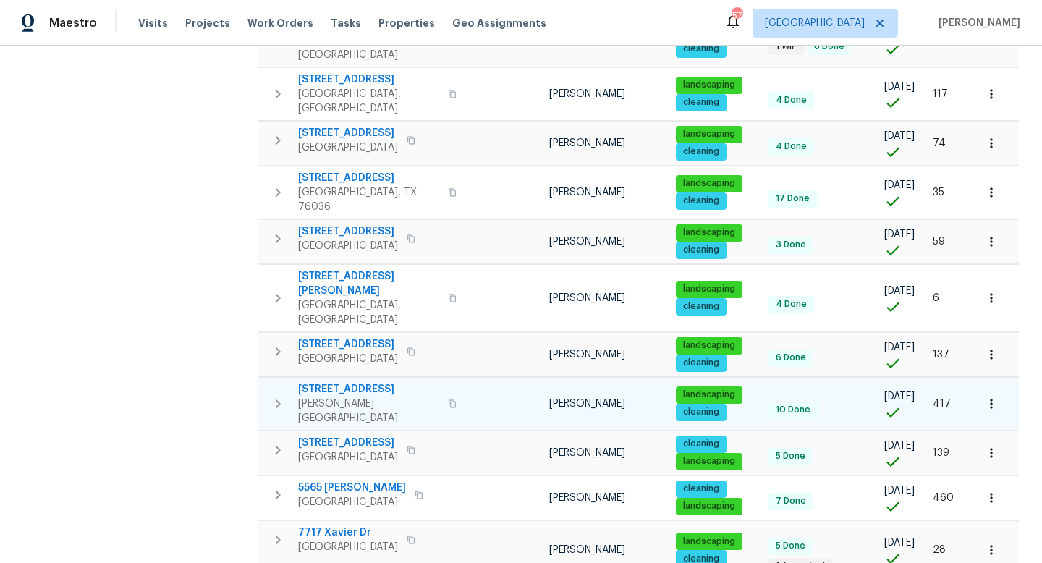
scroll to position [363, 0]
